Goal: Task Accomplishment & Management: Complete application form

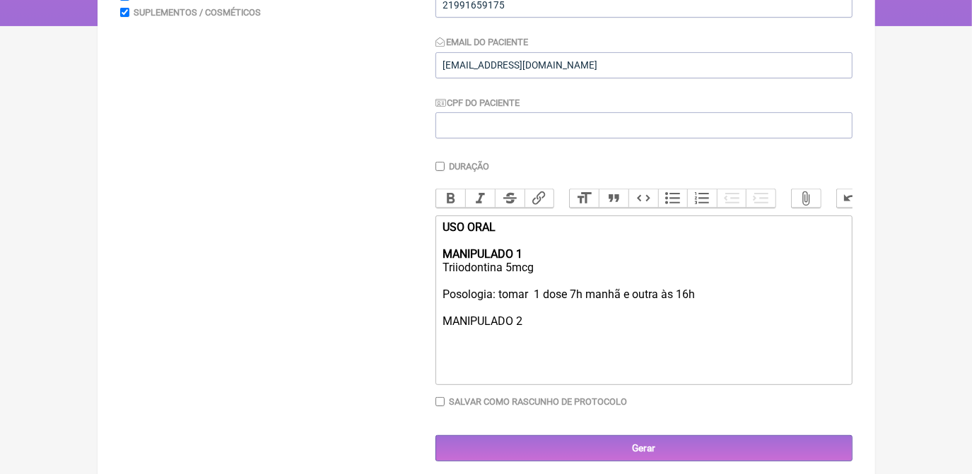
scroll to position [257, 0]
click at [539, 340] on div "USO ORAL MANIPULADO 1 Triiodontina 5mcg Posologia: tomar 1 dose 7h manhã e outr…" at bounding box center [644, 281] width 402 height 121
drag, startPoint x: 524, startPoint y: 334, endPoint x: 422, endPoint y: 337, distance: 101.8
click at [422, 337] on form "Buscar Protocolos Formulas Suplementos / Cosméticos Paciente [PERSON_NAME] dias…" at bounding box center [486, 188] width 733 height 548
click at [446, 197] on button "Bold" at bounding box center [451, 198] width 30 height 18
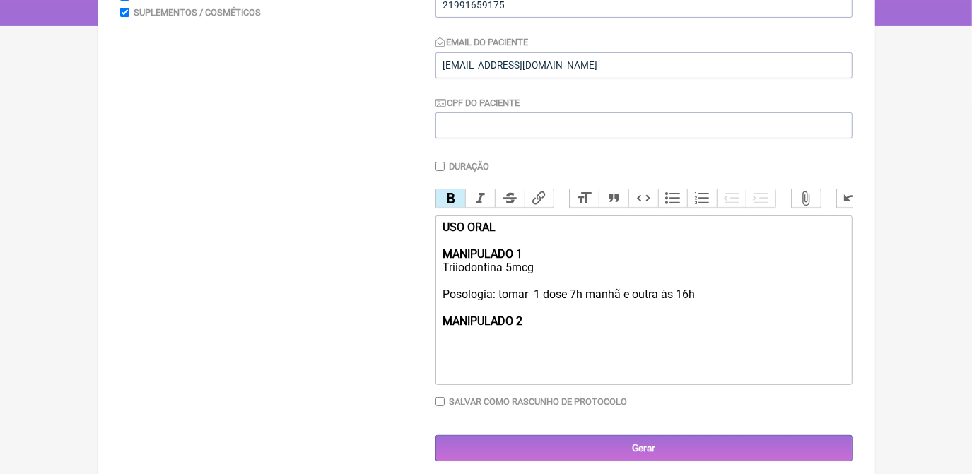
click at [534, 337] on div "USO ORAL MANIPULADO 1 Triiodontina 5mcg Posologia: tomar 1 dose 7h manhã e outr…" at bounding box center [644, 295] width 402 height 148
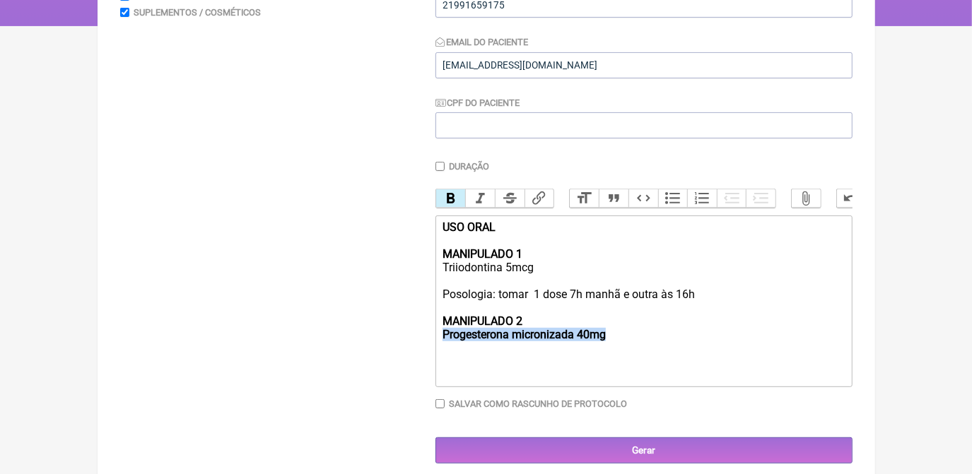
drag, startPoint x: 443, startPoint y: 348, endPoint x: 633, endPoint y: 348, distance: 190.2
click at [633, 348] on trix-editor "USO ORAL MANIPULADO 1 Triiodontina 5mcg Posologia: tomar 1 dose 7h manhã e outr…" at bounding box center [644, 302] width 417 height 172
click at [456, 202] on button "Bold" at bounding box center [451, 198] width 30 height 18
click at [624, 346] on div "USO ORAL MANIPULADO 1 Triiodontina 5mcg Posologia: tomar 1 dose 7h manhã e outr…" at bounding box center [644, 301] width 402 height 161
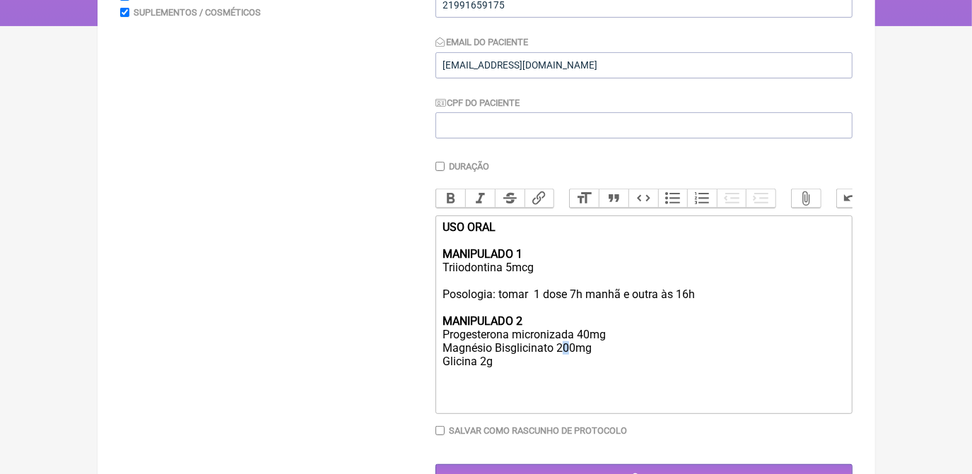
click at [567, 365] on div "USO ORAL MANIPULADO 1 Triiodontina 5mcg Posologia: tomar 1 dose 7h manhã e outr…" at bounding box center [644, 315] width 402 height 188
click at [544, 378] on div "USO ORAL MANIPULADO 1 Triiodontina 5mcg Posologia: tomar 1 dose 7h manhã e outr…" at bounding box center [644, 315] width 402 height 188
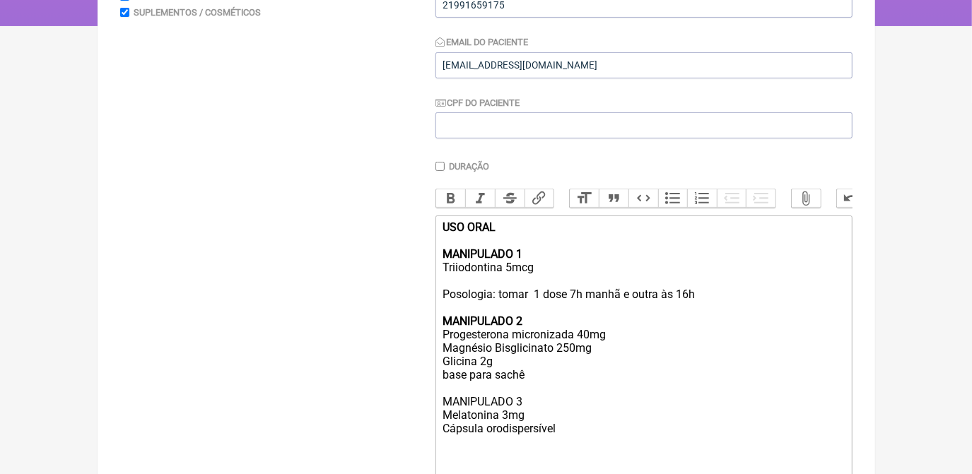
scroll to position [263, 0]
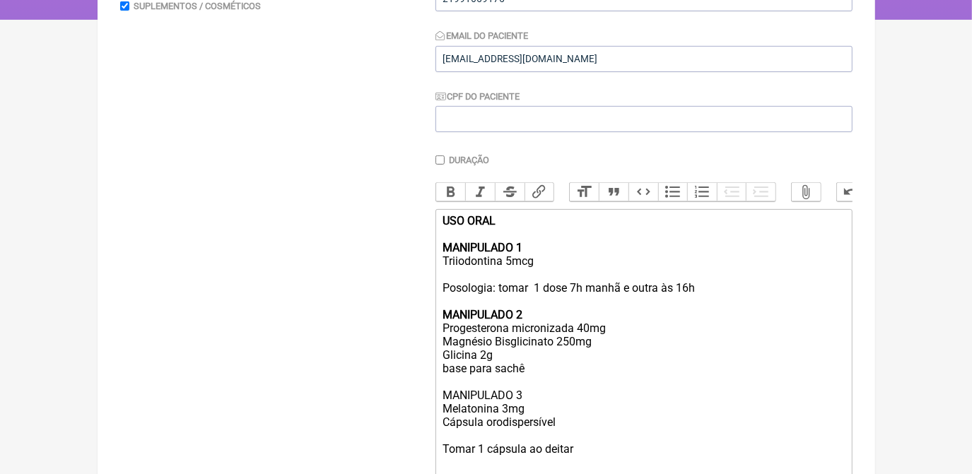
click at [477, 391] on div "USO ORAL MANIPULADO 1 Triiodontina 5mcg Posologia: tomar 1 dose 7h manhã e outr…" at bounding box center [644, 355] width 402 height 282
click at [534, 390] on div "USO ORAL MANIPULADO 1 Triiodontina 5mcg Posologia: tomar 1 dose 7h manhã e outr…" at bounding box center [644, 355] width 402 height 282
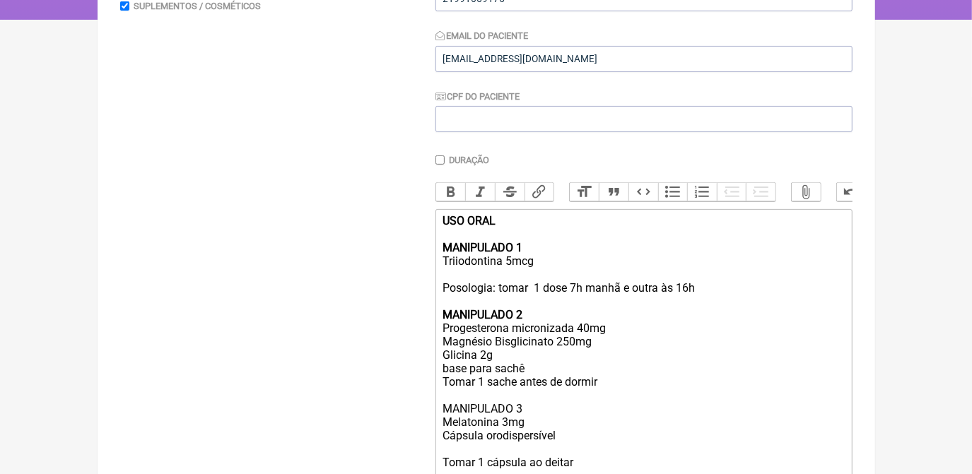
click at [526, 383] on div "USO ORAL MANIPULADO 1 Triiodontina 5mcg Posologia: tomar 1 dose 7h manhã e outr…" at bounding box center [644, 362] width 402 height 296
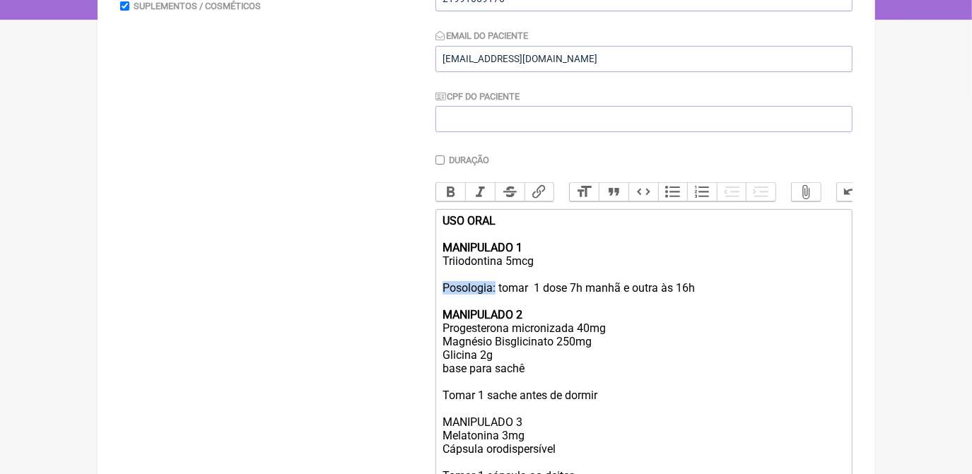
drag, startPoint x: 443, startPoint y: 301, endPoint x: 496, endPoint y: 302, distance: 53.8
click at [496, 302] on div "USO ORAL MANIPULADO 1 Triiodontina 5mcg Posologia: tomar 1 dose 7h manhã e outr…" at bounding box center [644, 368] width 402 height 309
copy div "Posologia:"
click at [442, 413] on trix-editor "USO ORAL MANIPULADO 1 Triiodontina 5mcg Posologia: tomar 1 dose 7h manhã e outr…" at bounding box center [644, 369] width 417 height 320
paste trix-editor "Posologia:"
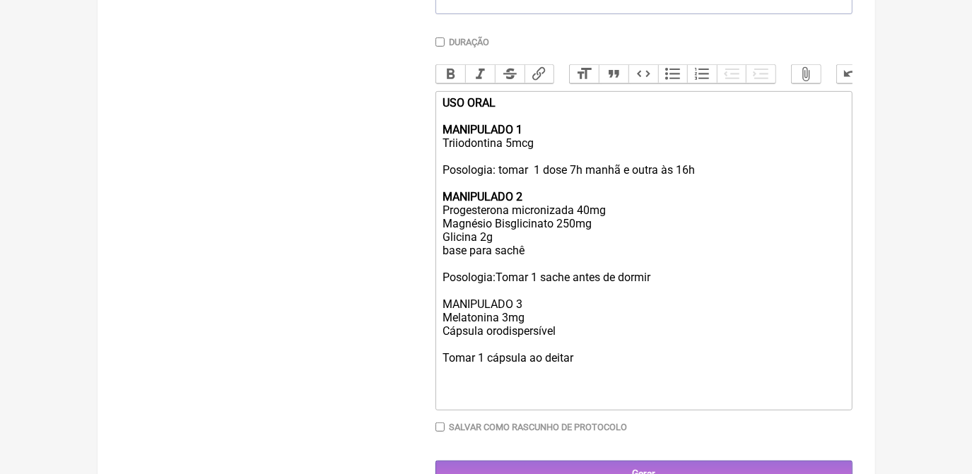
scroll to position [392, 0]
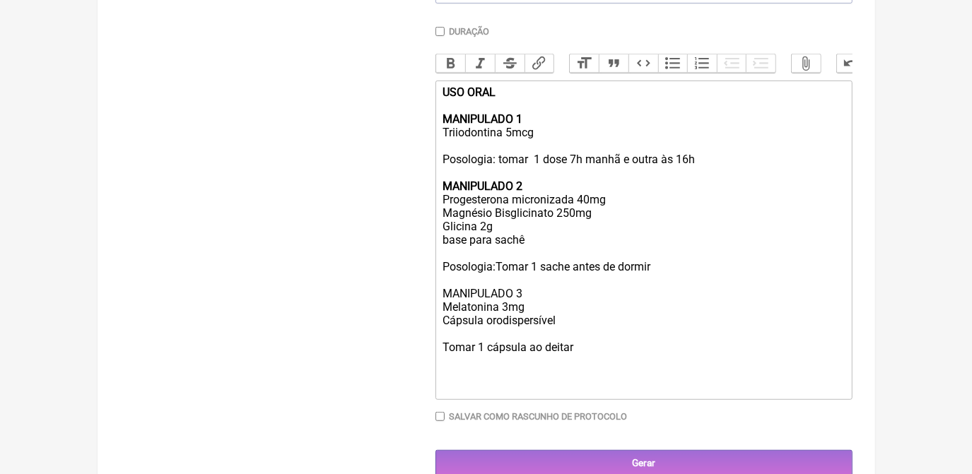
click at [444, 368] on div "USO ORAL MANIPULADO 1 Triiodontina 5mcg Posologia: tomar 1 dose 7h manhã e outr…" at bounding box center [644, 240] width 402 height 309
paste trix-editor "Posologia:"
type trix-editor "<div><strong>USO ORAL<br><br>MANIPULADO 1</strong><br>Triiodontina 5mcg<br><br>…"
drag, startPoint x: 441, startPoint y: 364, endPoint x: 494, endPoint y: 367, distance: 52.4
click at [494, 367] on trix-editor "USO ORAL MANIPULADO 1 Triiodontina 5mcg Posologia: tomar 1 dose 7h manhã e outr…" at bounding box center [644, 241] width 417 height 320
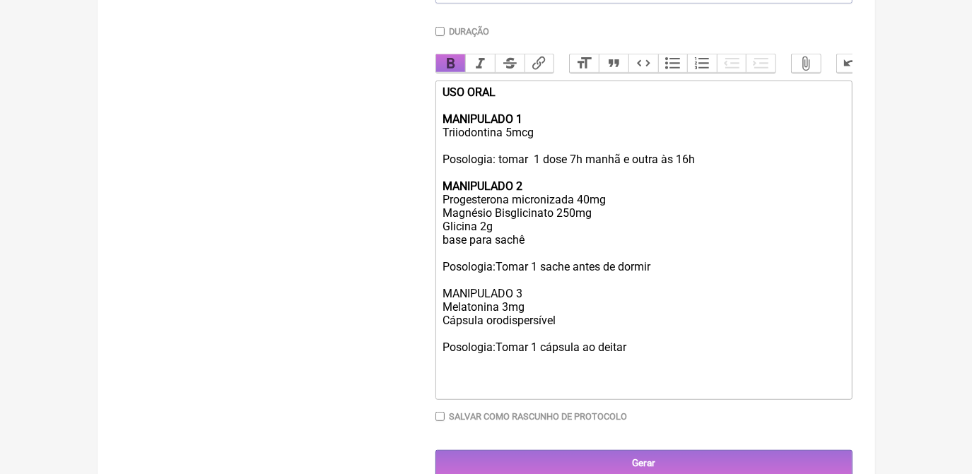
click at [444, 69] on button "Bold" at bounding box center [451, 63] width 30 height 18
drag, startPoint x: 443, startPoint y: 284, endPoint x: 496, endPoint y: 288, distance: 53.9
click at [496, 288] on div "USO ORAL MANIPULADO 1 Triiodontina 5mcg Posologia: tomar 1 dose 7h manhã e outr…" at bounding box center [644, 240] width 402 height 309
click at [450, 68] on button "Bold" at bounding box center [451, 63] width 30 height 18
drag, startPoint x: 439, startPoint y: 311, endPoint x: 543, endPoint y: 312, distance: 103.9
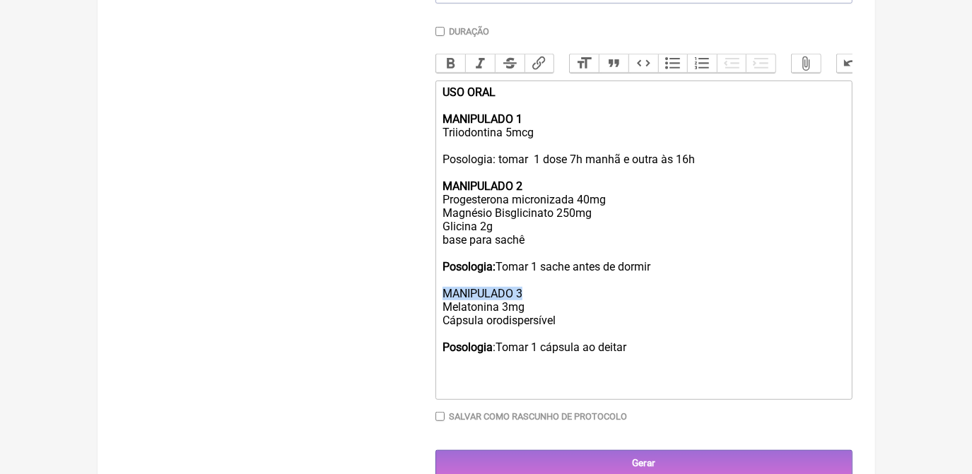
click at [543, 312] on trix-editor "USO ORAL MANIPULADO 1 Triiodontina 5mcg Posologia: tomar 1 dose 7h manhã e outr…" at bounding box center [644, 241] width 417 height 320
click at [443, 58] on button "Bold" at bounding box center [451, 63] width 30 height 18
click at [664, 294] on div "USO ORAL MANIPULADO 1 Triiodontina 5mcg Posologia: tomar 1 dose 7h manhã e outr…" at bounding box center [644, 240] width 402 height 309
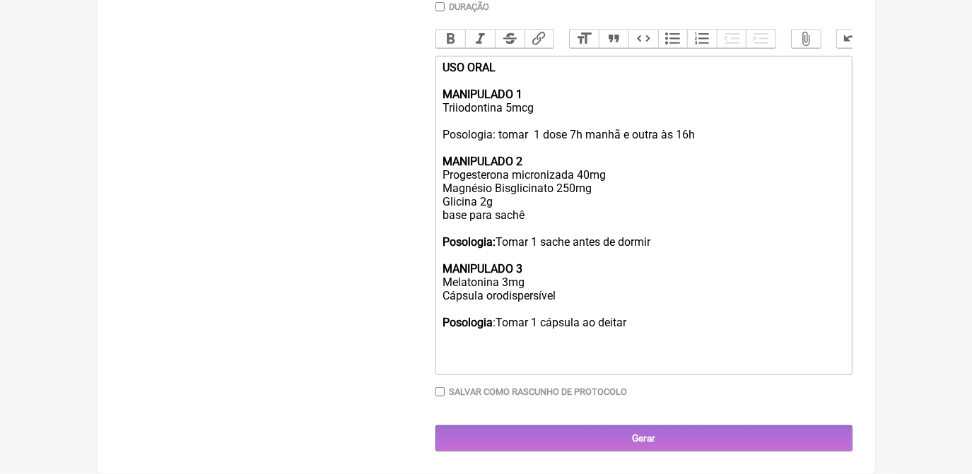
scroll to position [436, 0]
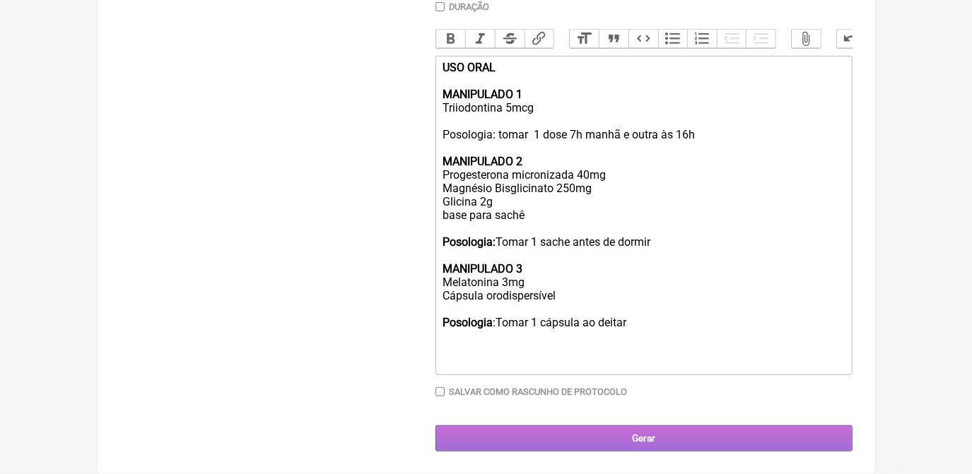
click at [692, 435] on input "Gerar" at bounding box center [644, 439] width 417 height 26
